Goal: Transaction & Acquisition: Book appointment/travel/reservation

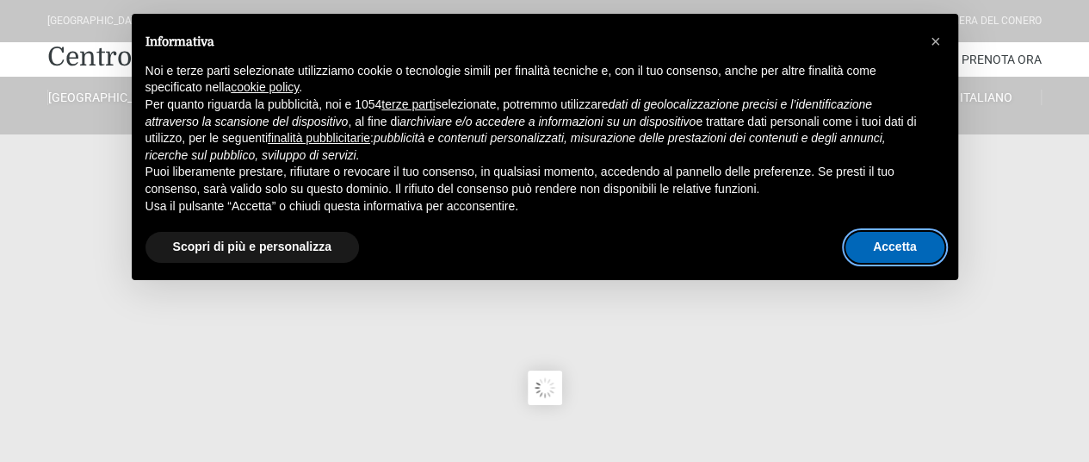
click at [916, 244] on button "Accetta" at bounding box center [895, 247] width 99 height 31
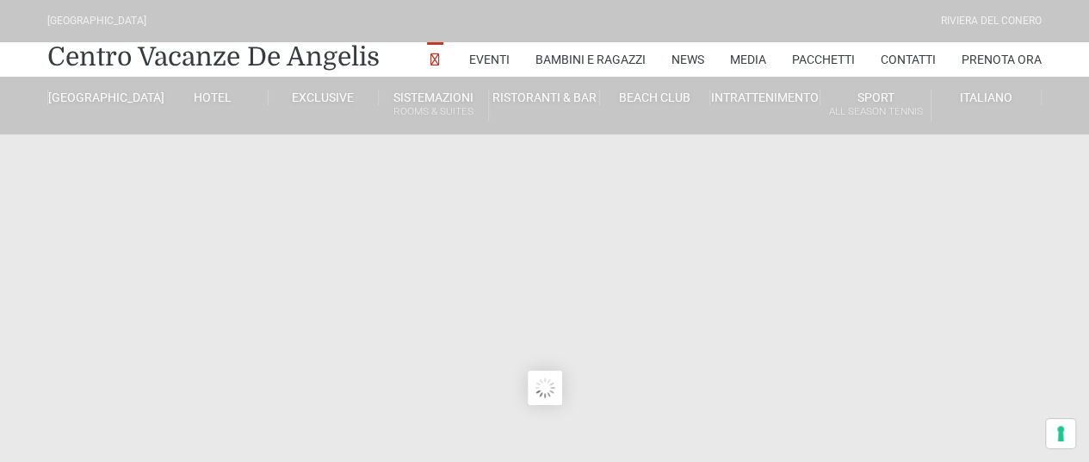
type input "02/10/2025"
type input "03/10/2025"
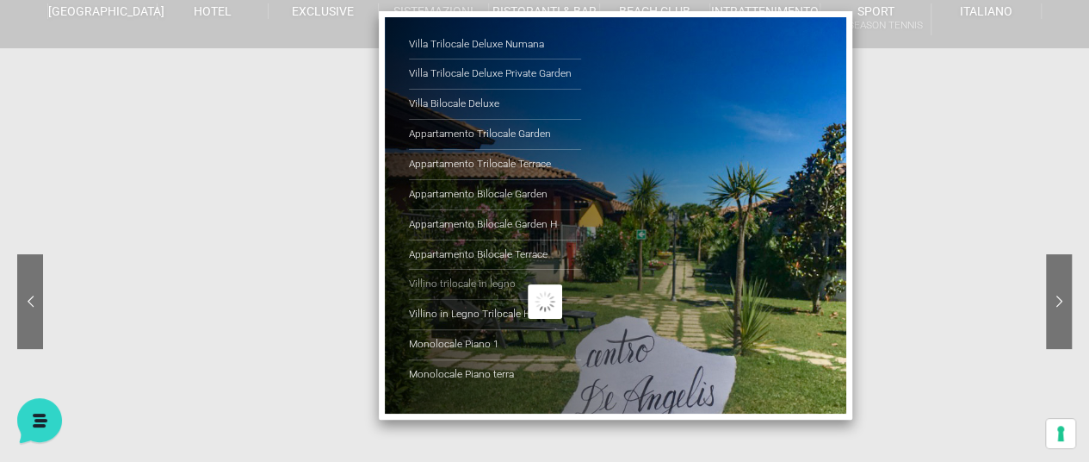
click at [479, 282] on link "Villino trilocale in legno" at bounding box center [495, 285] width 172 height 30
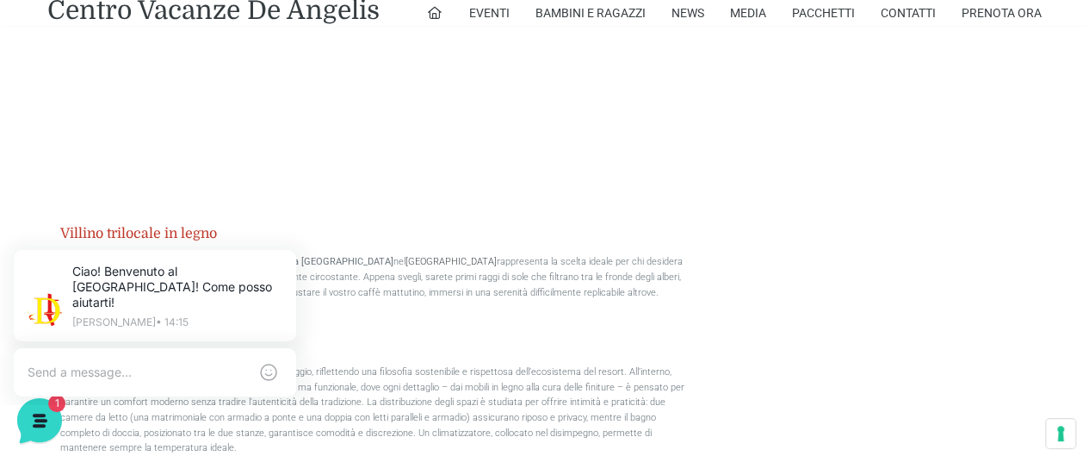
scroll to position [1550, 0]
click at [295, 256] on icon at bounding box center [292, 253] width 7 height 7
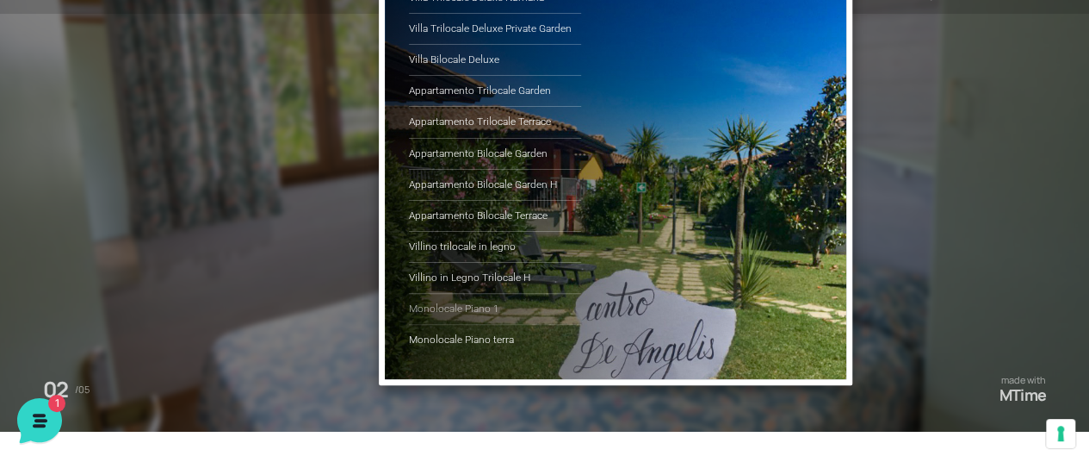
scroll to position [86, 0]
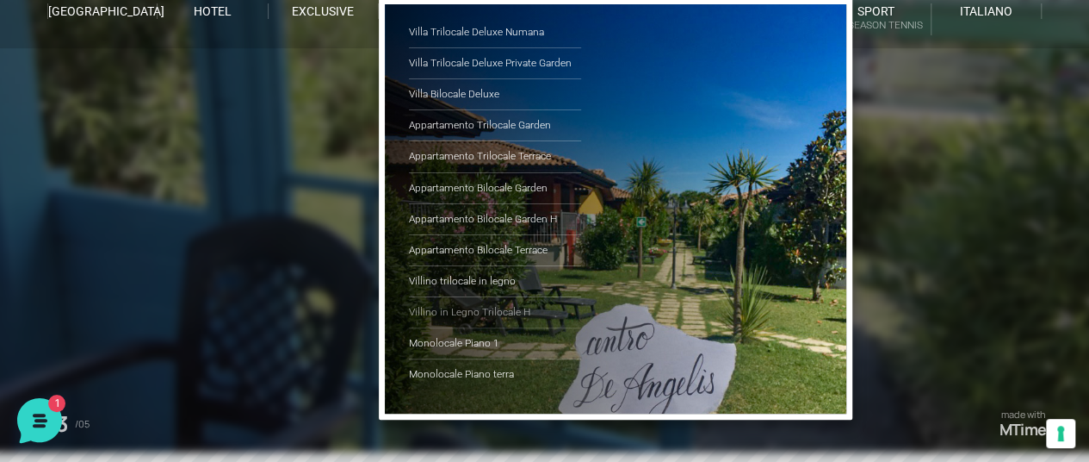
click at [465, 307] on link "Villino in Legno Trilocale H" at bounding box center [495, 312] width 172 height 31
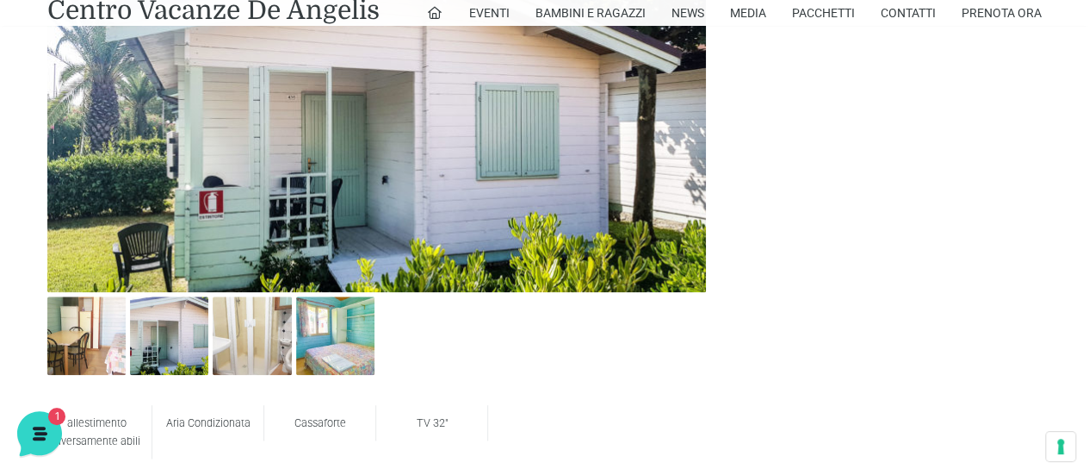
scroll to position [775, 0]
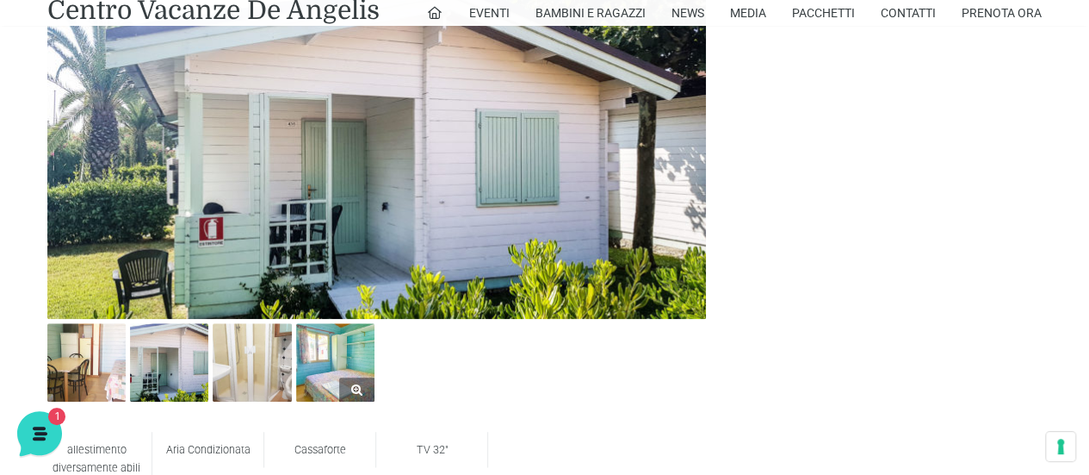
click at [367, 365] on img at bounding box center [335, 362] width 78 height 78
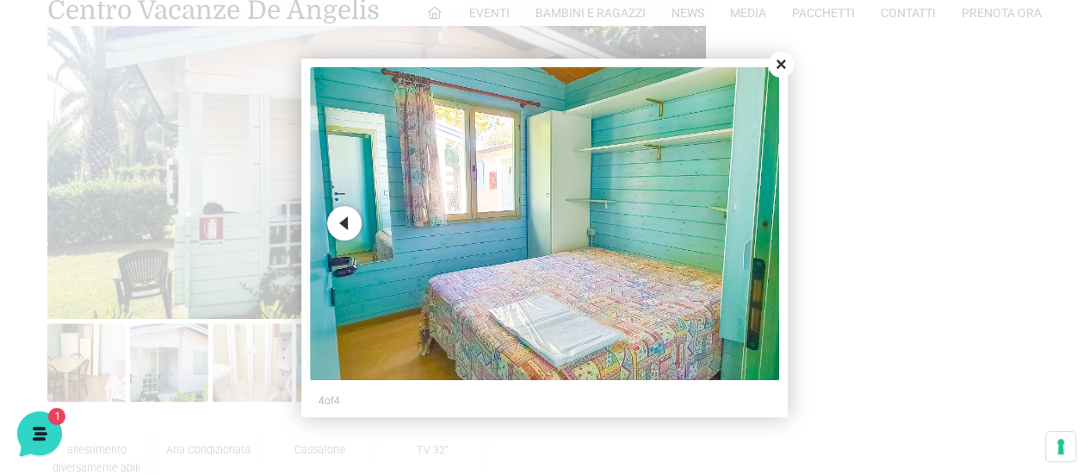
click at [787, 66] on button "Close" at bounding box center [781, 65] width 26 height 26
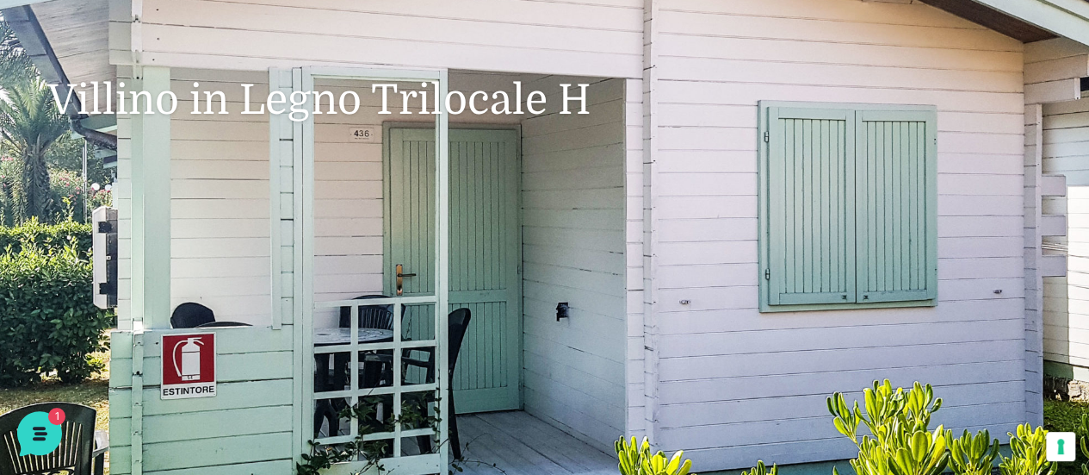
scroll to position [0, 0]
